Goal: Task Accomplishment & Management: Manage account settings

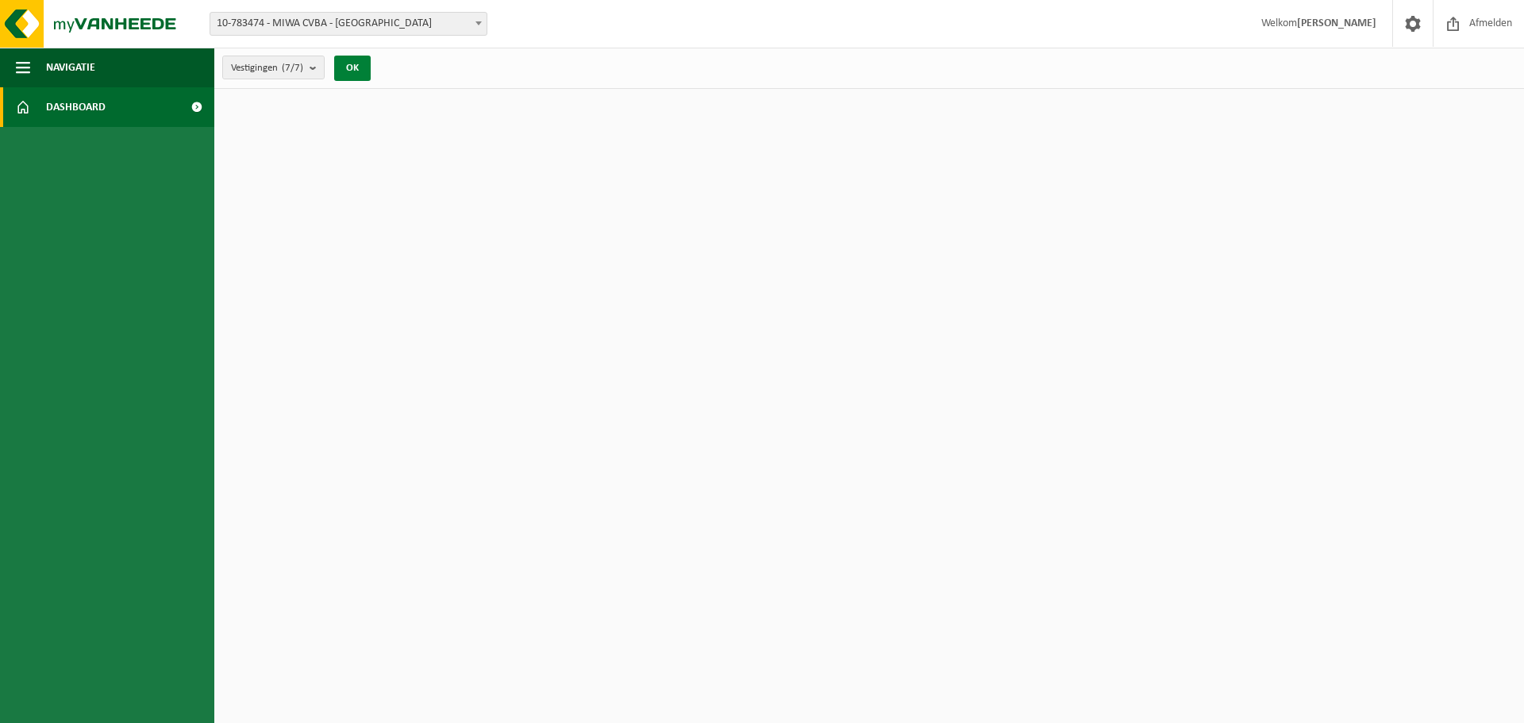
click at [366, 75] on button "OK" at bounding box center [352, 68] width 37 height 25
click at [128, 25] on img at bounding box center [95, 24] width 190 height 48
click at [263, 37] on div "Vestiging: 10-783474 - MIWA CVBA - SINT-NIKLAAS 10-754343 - MIWA/CP NIEUWKERKEN…" at bounding box center [762, 24] width 1524 height 48
click at [268, 30] on span "10-783474 - MIWA CVBA - [GEOGRAPHIC_DATA]" at bounding box center [348, 24] width 276 height 22
click at [365, 72] on button "OK" at bounding box center [352, 68] width 37 height 25
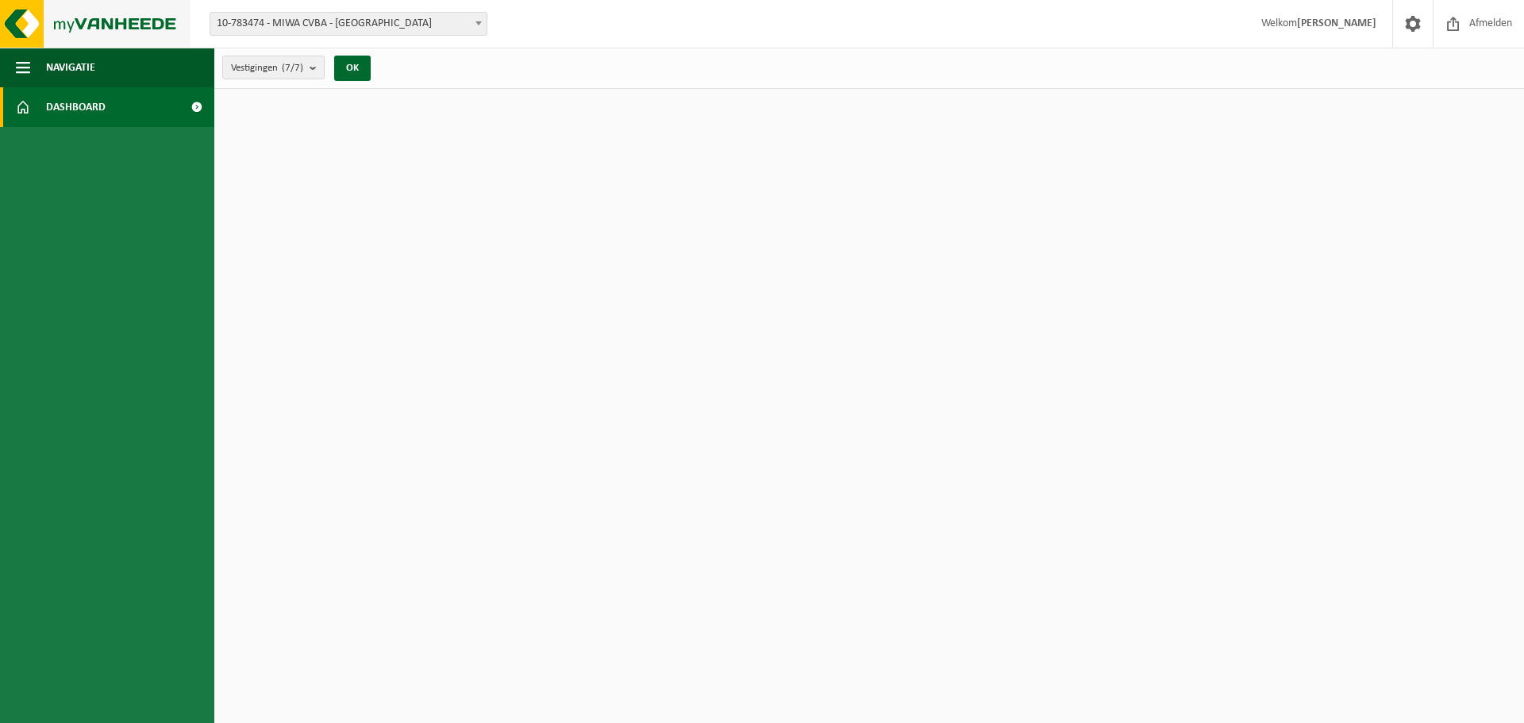
click at [146, 19] on img at bounding box center [95, 24] width 190 height 48
click at [143, 23] on img at bounding box center [95, 24] width 190 height 48
drag, startPoint x: 0, startPoint y: 0, endPoint x: 143, endPoint y: 23, distance: 144.7
click at [143, 23] on img at bounding box center [95, 24] width 190 height 48
drag, startPoint x: 0, startPoint y: 0, endPoint x: 143, endPoint y: 24, distance: 144.8
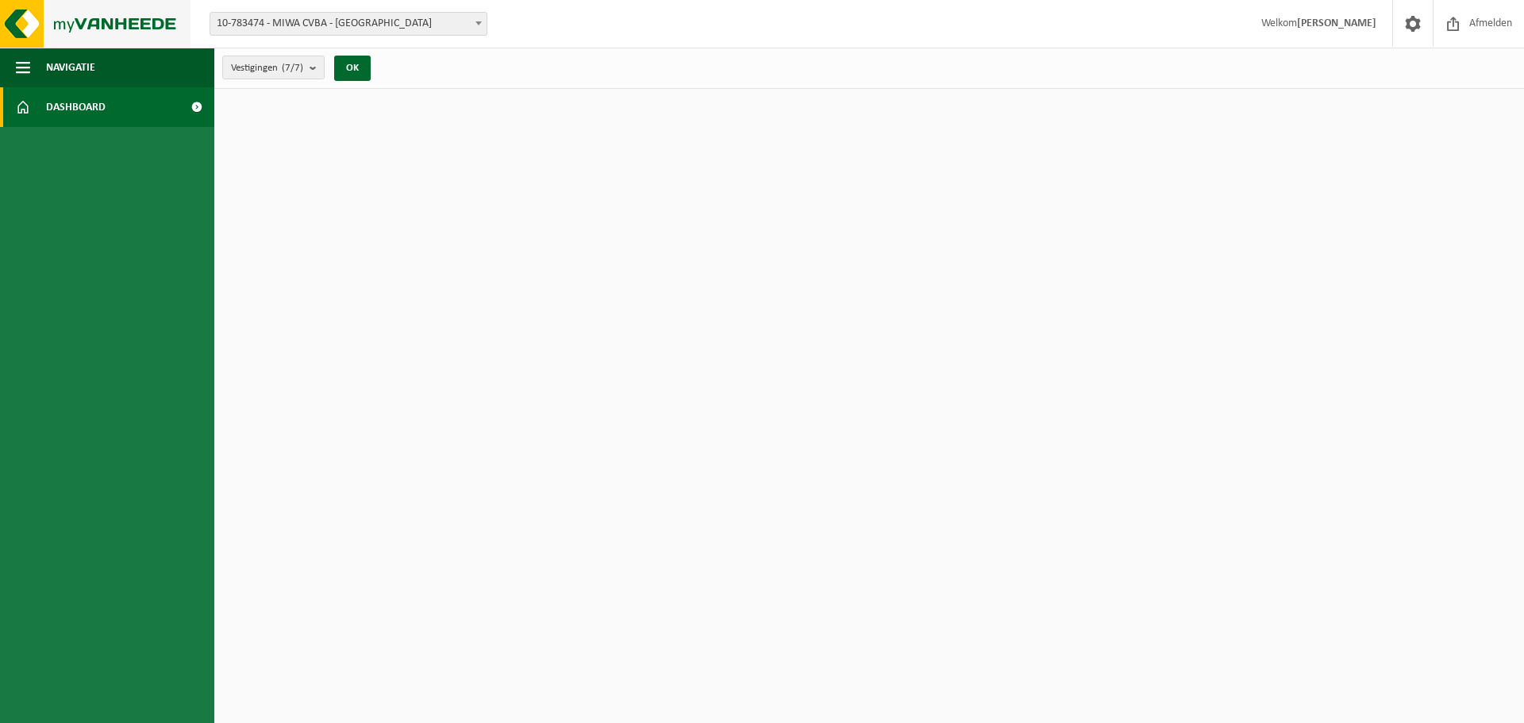
click at [143, 24] on img at bounding box center [95, 24] width 190 height 48
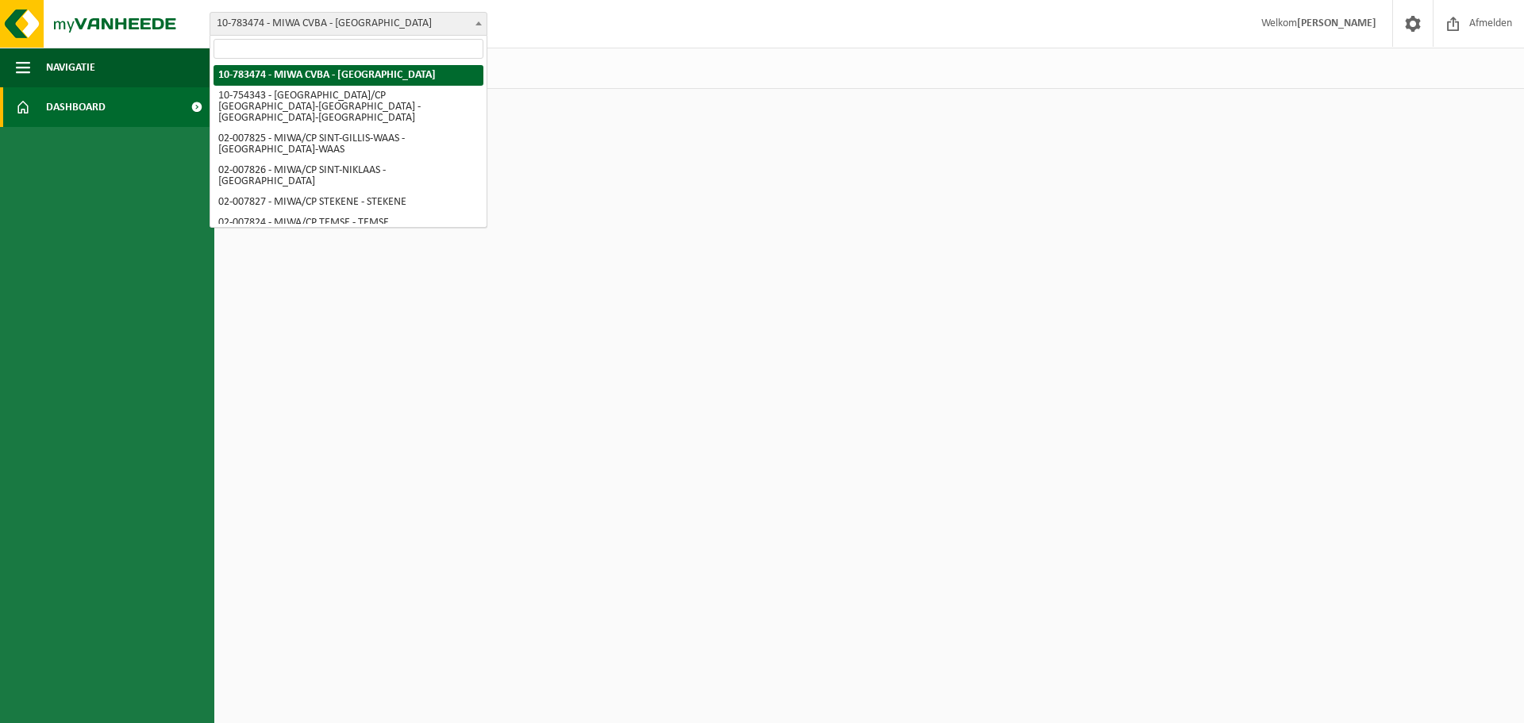
click at [308, 16] on span "10-783474 - MIWA CVBA - [GEOGRAPHIC_DATA]" at bounding box center [348, 24] width 276 height 22
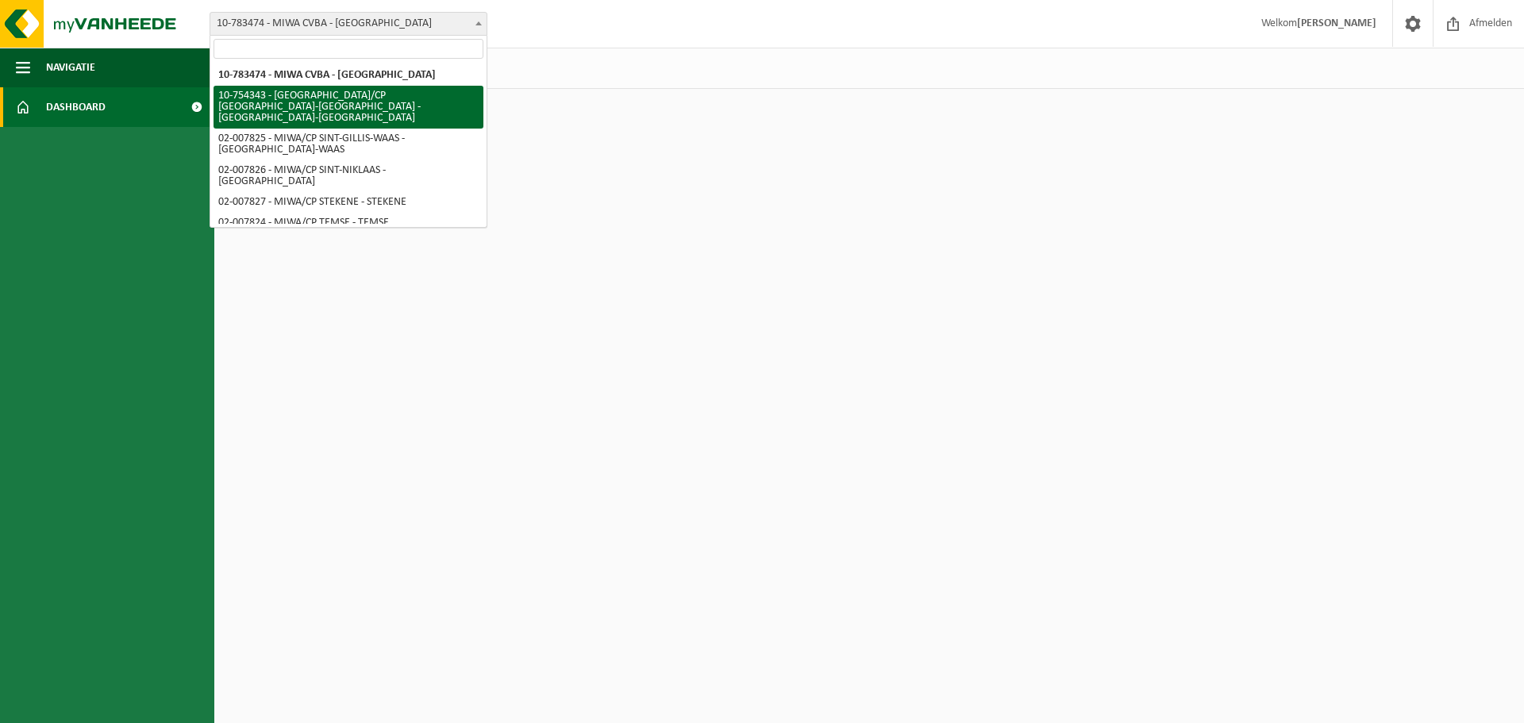
select select "27802"
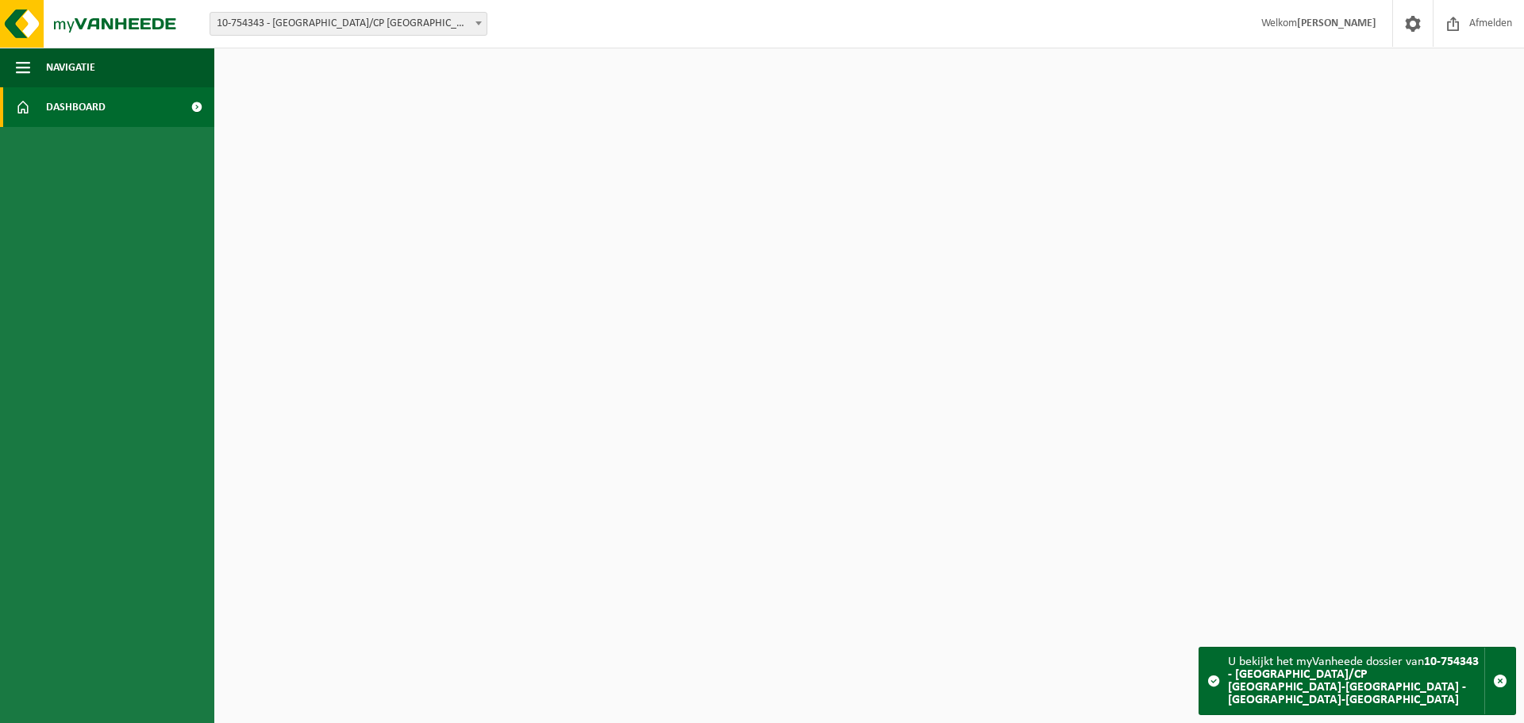
click at [389, 32] on span "10-754343 - [GEOGRAPHIC_DATA]/CP [GEOGRAPHIC_DATA]-[GEOGRAPHIC_DATA] - [GEOGRAP…" at bounding box center [348, 24] width 276 height 22
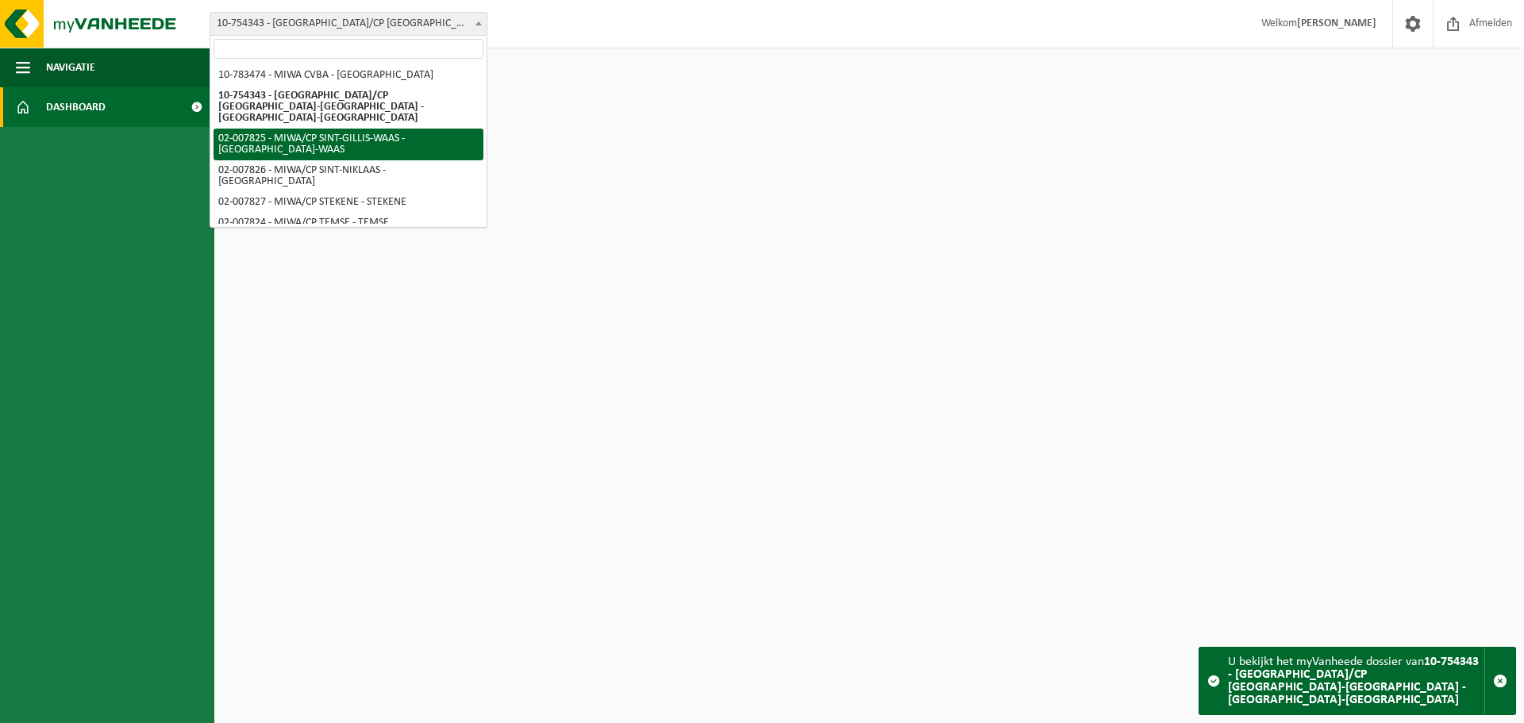
select select "27798"
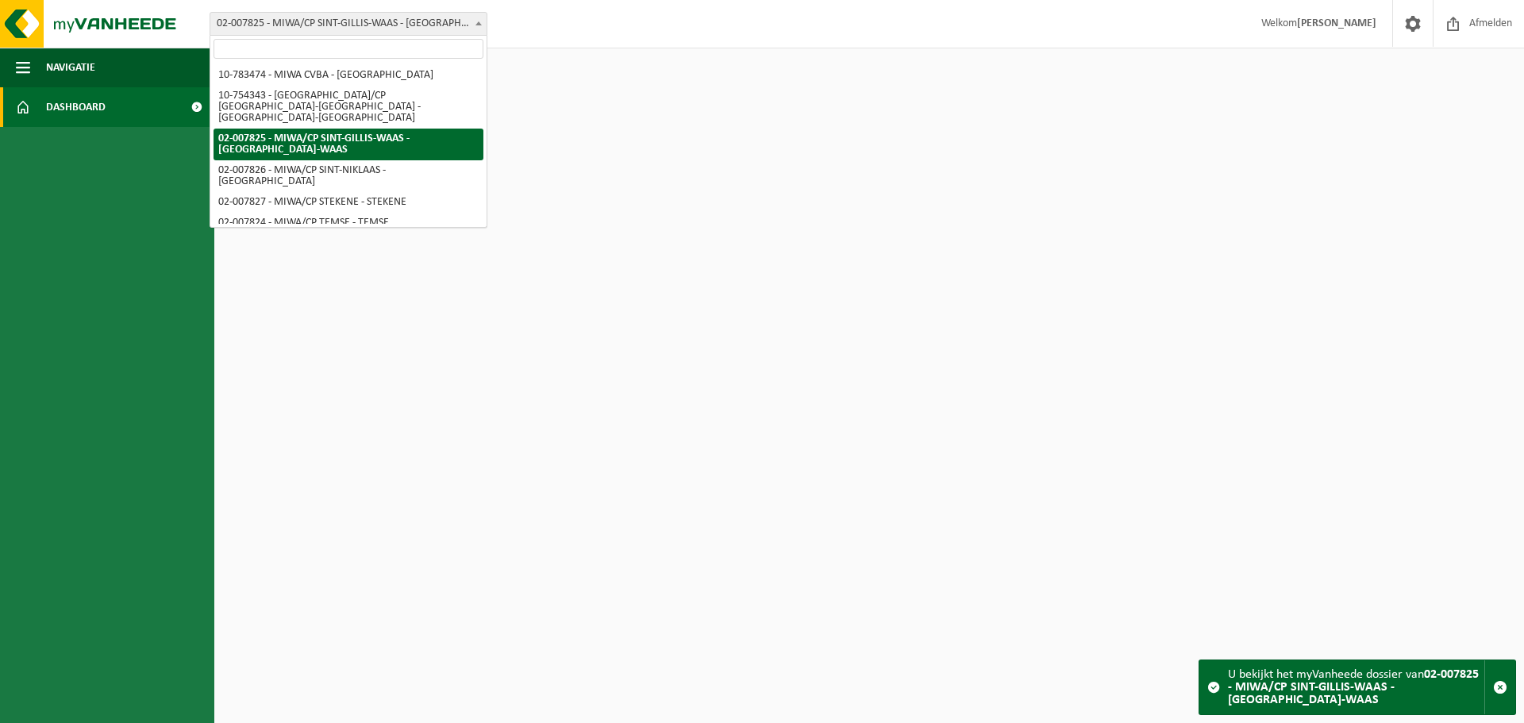
click at [387, 25] on span "02-007825 - MIWA/CP SINT-GILLIS-WAAS - [GEOGRAPHIC_DATA]-WAAS" at bounding box center [348, 24] width 276 height 22
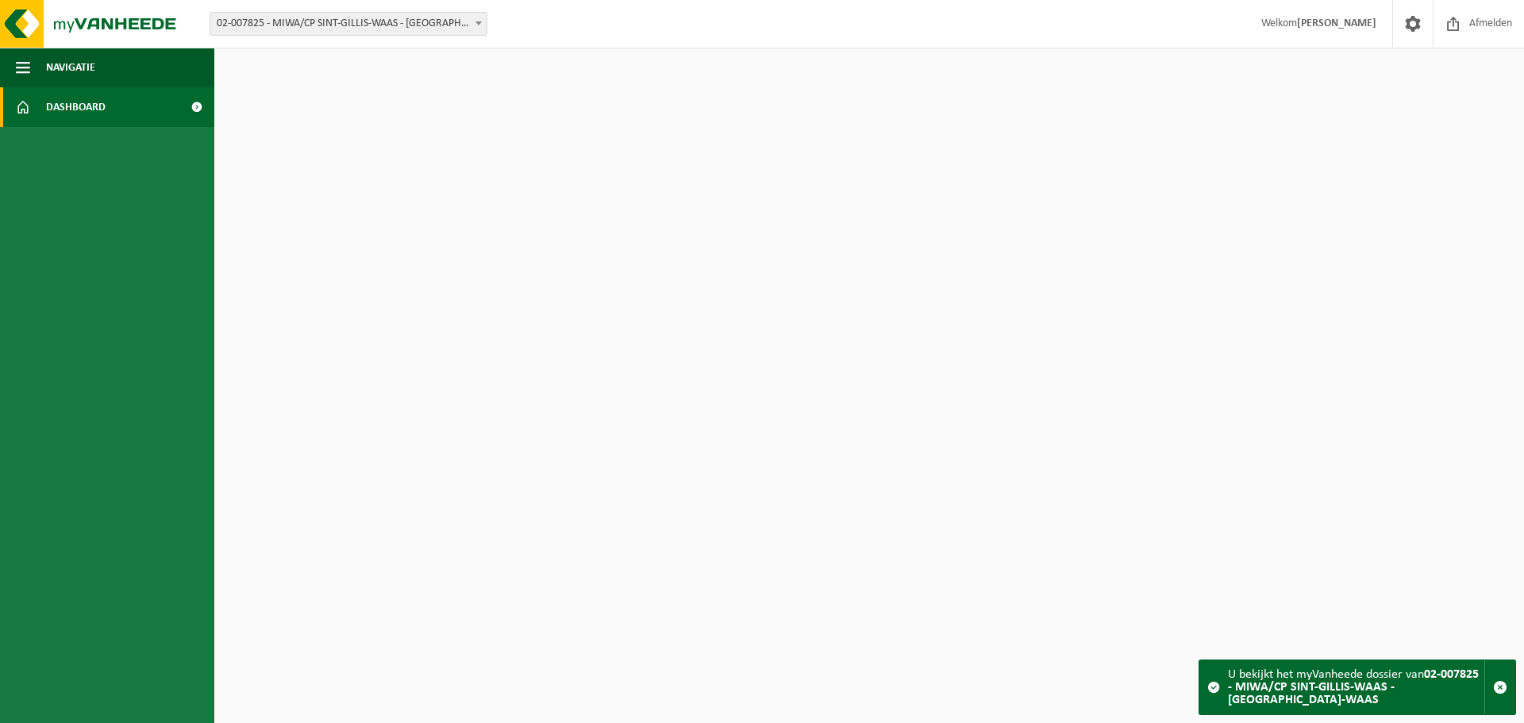
click at [448, 8] on div "Vestiging: 10-783474 - MIWA CVBA - SINT-NIKLAAS 10-754343 - [GEOGRAPHIC_DATA]/[…" at bounding box center [762, 24] width 1524 height 48
click at [441, 22] on span "02-007825 - MIWA/CP SINT-GILLIS-WAAS - [GEOGRAPHIC_DATA]-WAAS" at bounding box center [348, 24] width 276 height 22
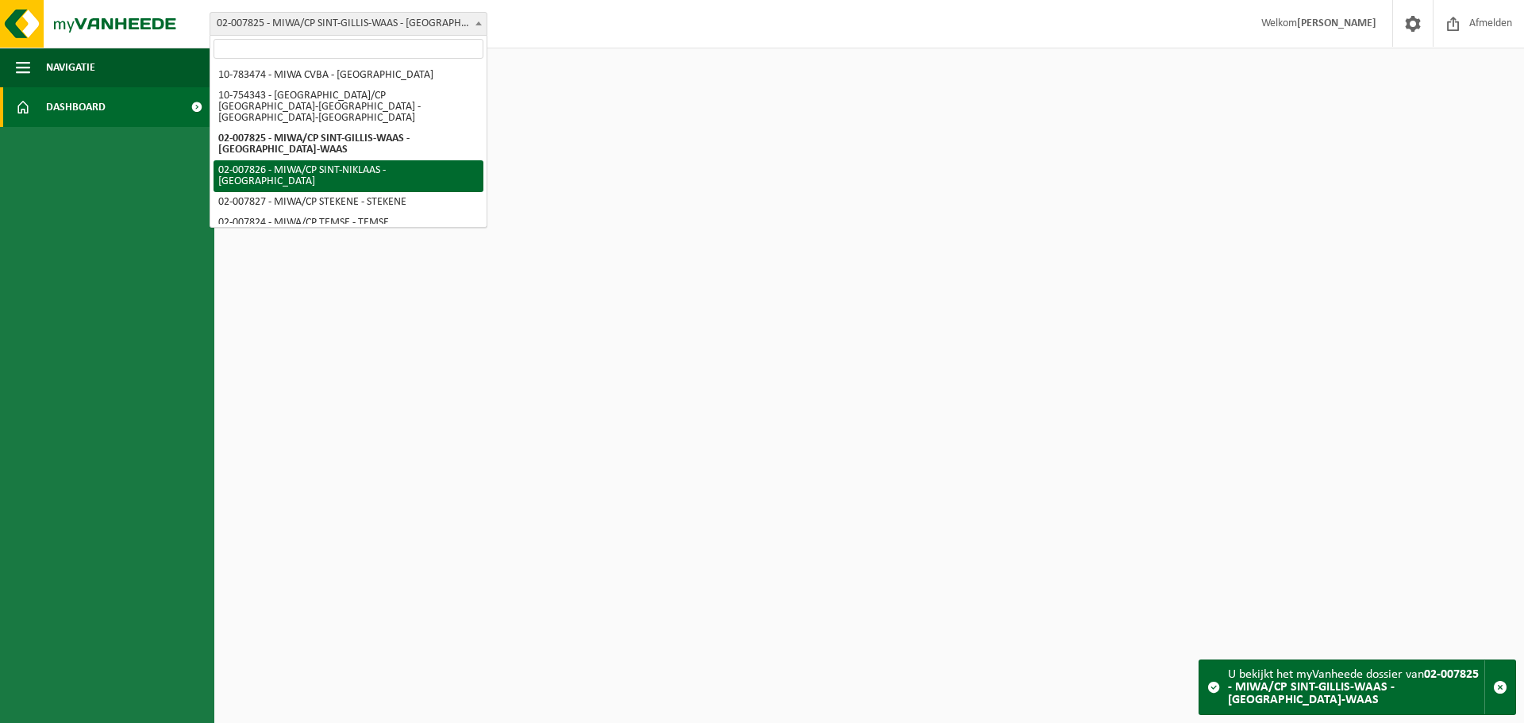
select select "27799"
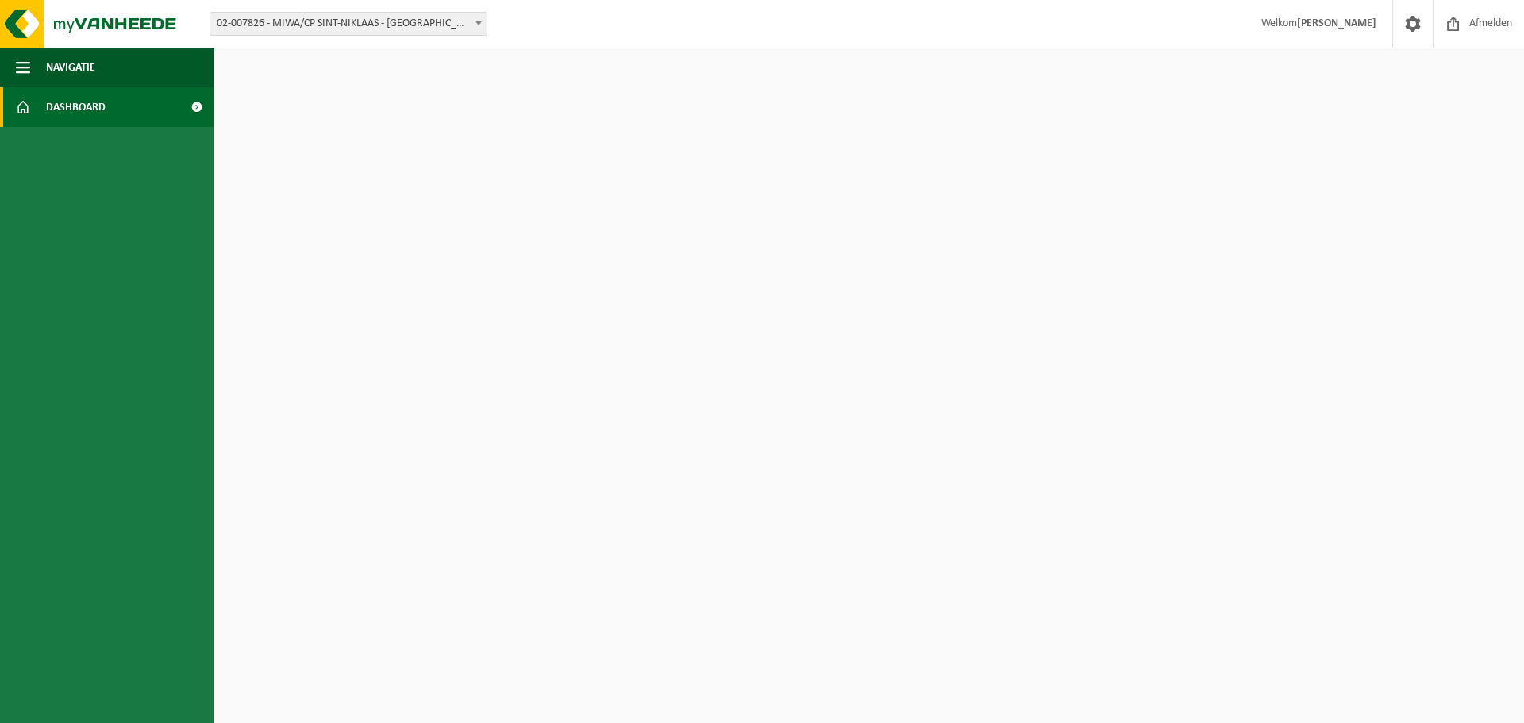
click at [415, 264] on html "Vestiging: 10-783474 - MIWA CVBA - SINT-NIKLAAS 10-754343 - [GEOGRAPHIC_DATA]/[…" at bounding box center [762, 361] width 1524 height 723
